Goal: Information Seeking & Learning: Learn about a topic

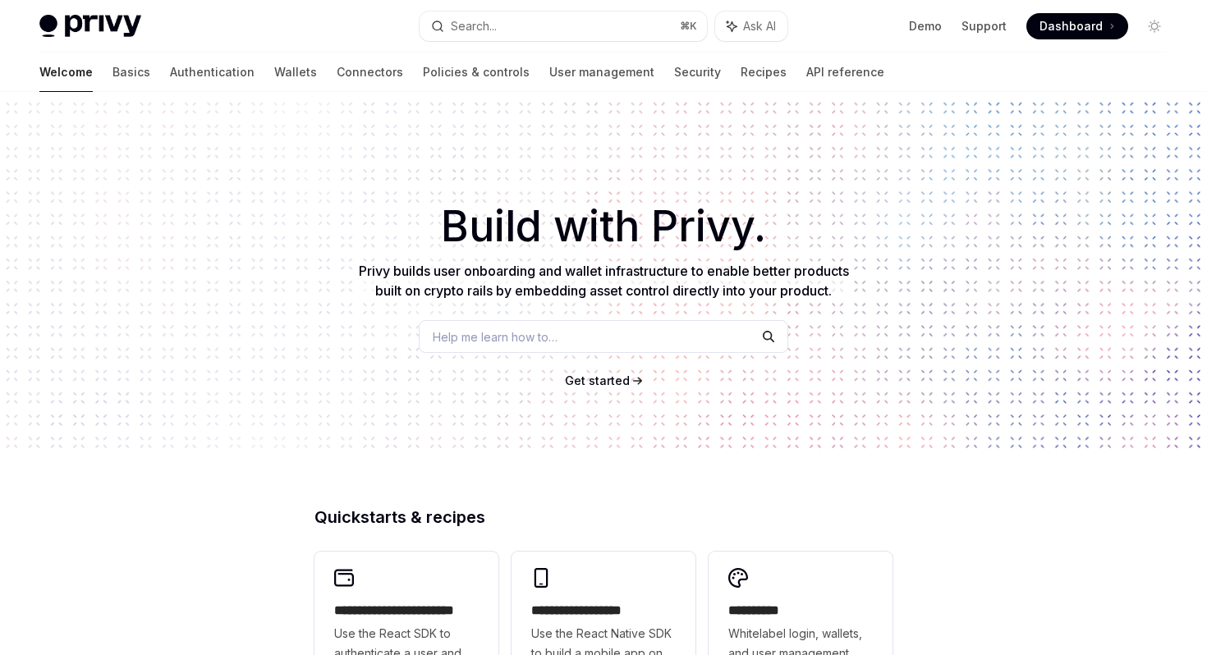
click at [606, 381] on span "Get started" at bounding box center [597, 380] width 65 height 14
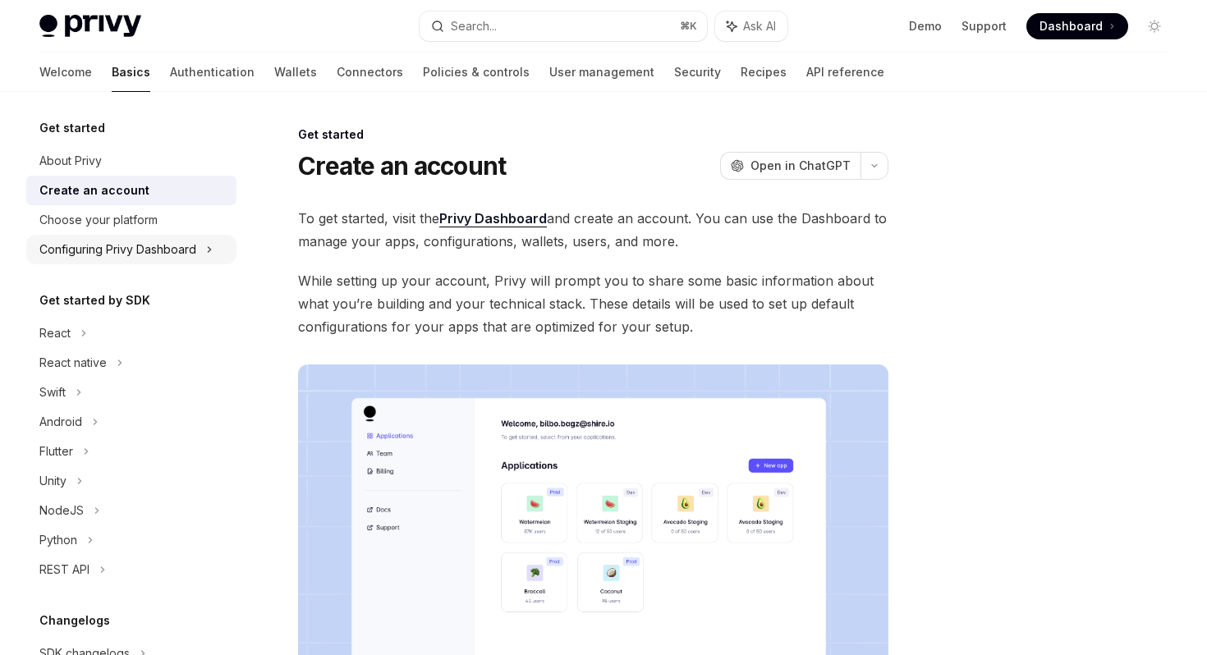
click at [131, 242] on div "Configuring Privy Dashboard" at bounding box center [117, 250] width 157 height 20
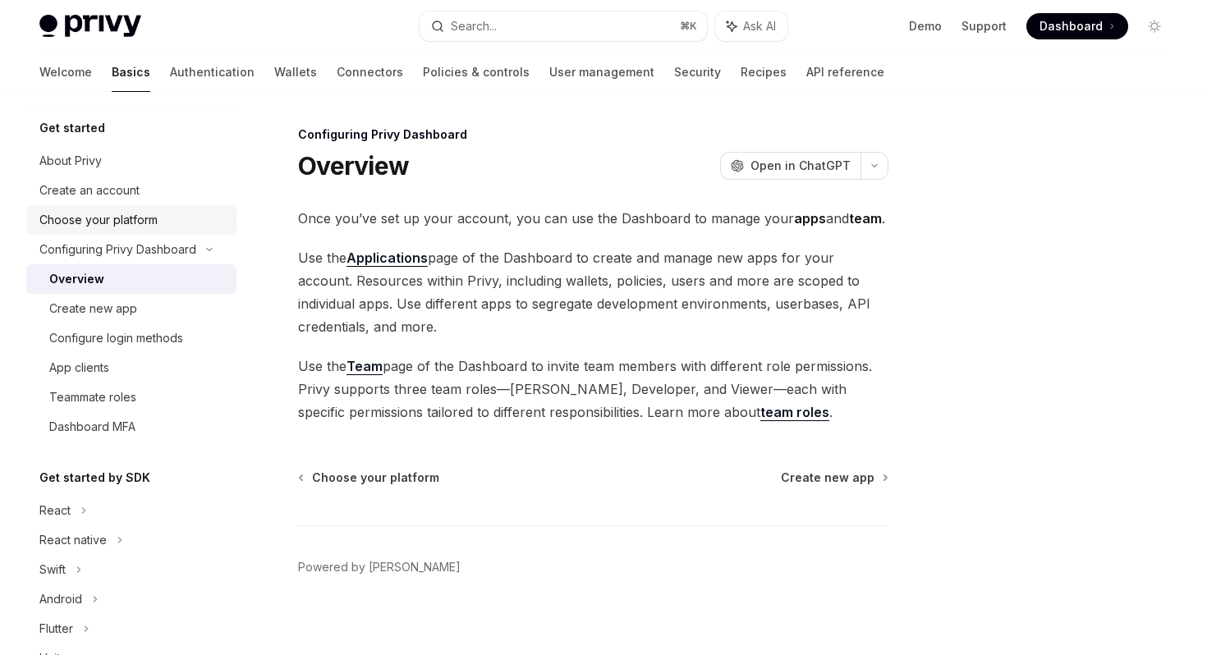
click at [147, 216] on div "Choose your platform" at bounding box center [98, 220] width 118 height 20
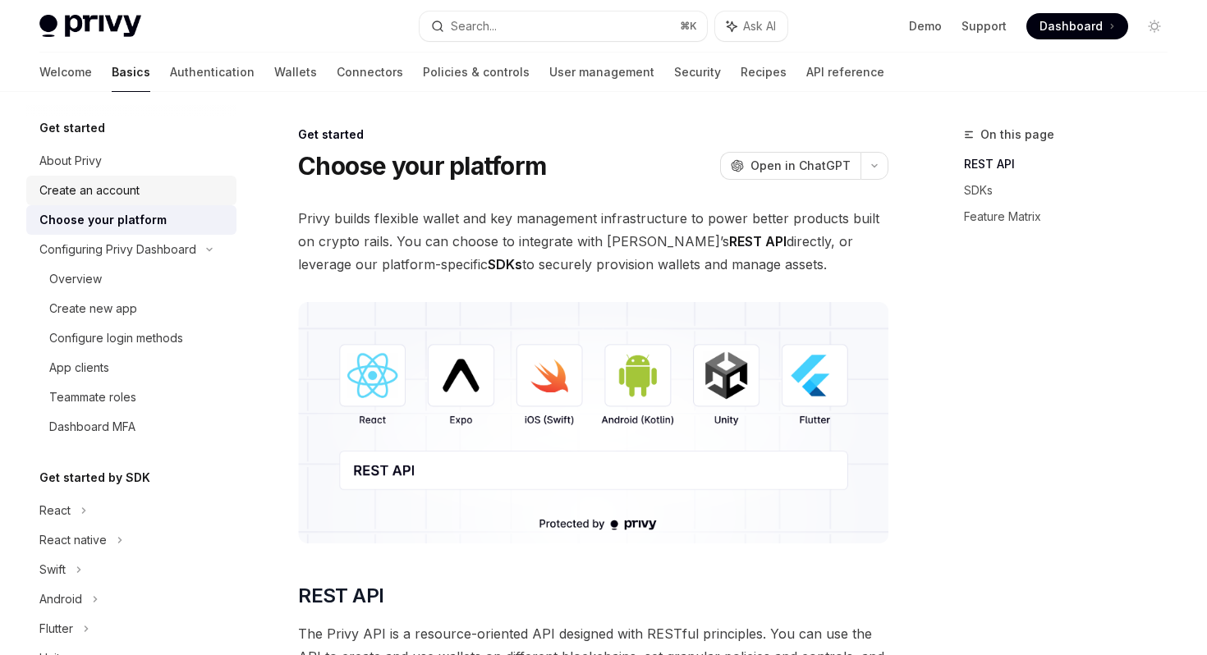
click at [146, 190] on div "Create an account" at bounding box center [132, 191] width 187 height 20
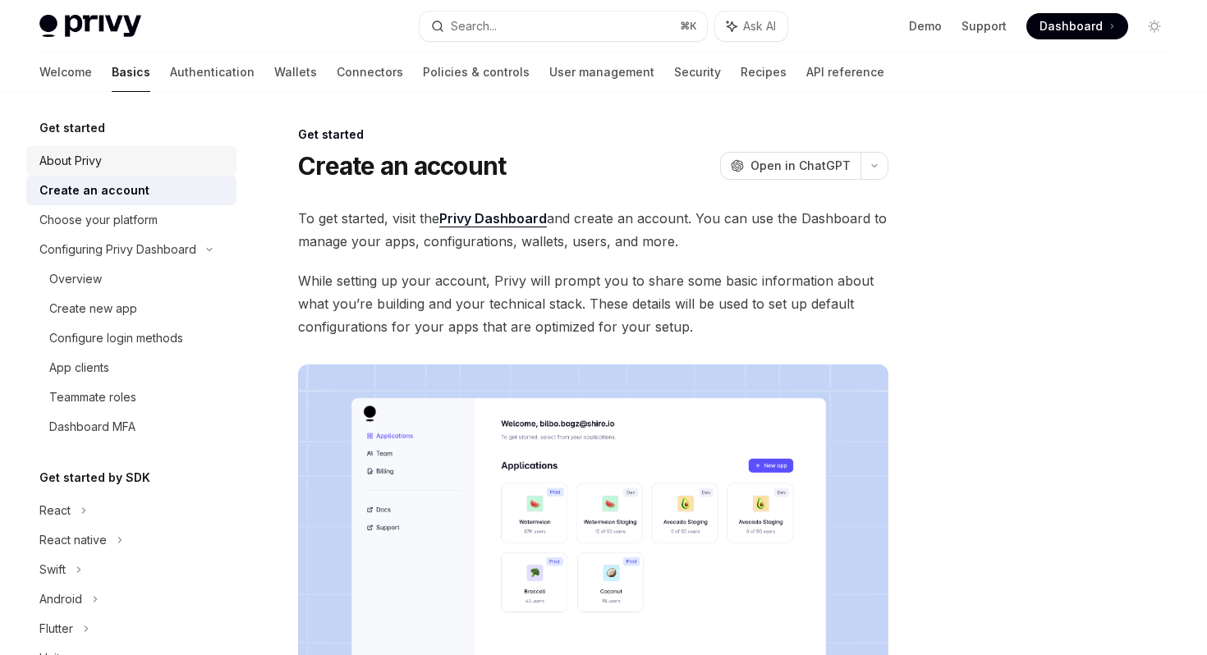
click at [158, 169] on div "About Privy" at bounding box center [132, 161] width 187 height 20
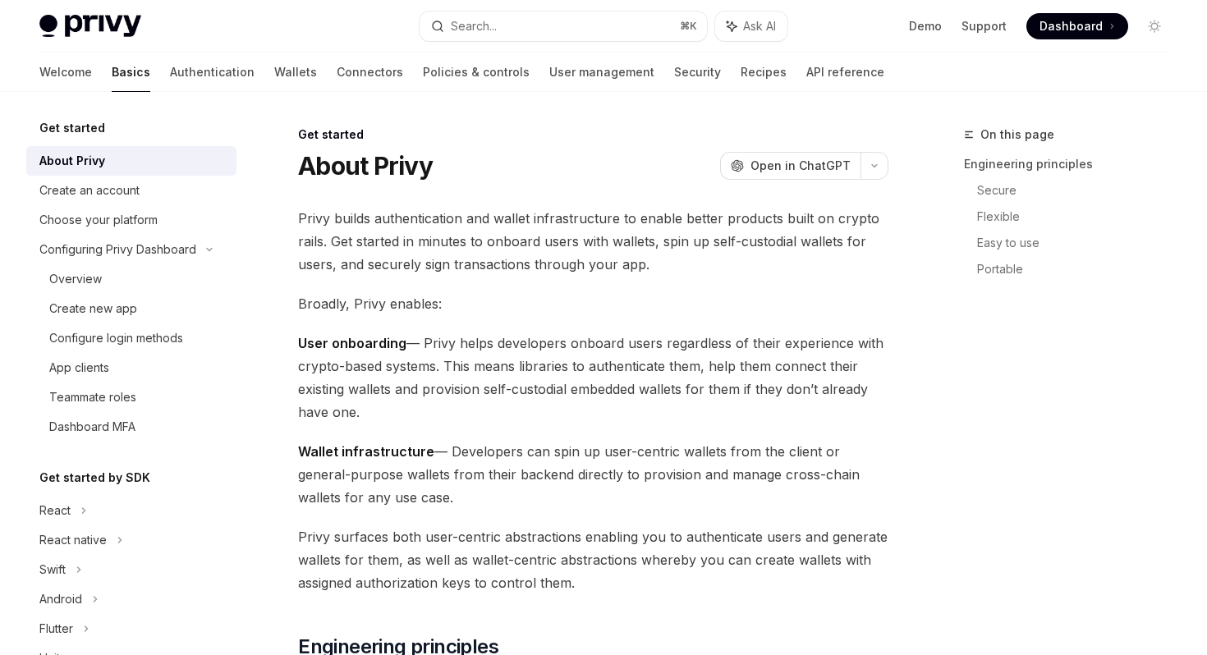
type textarea "*"
